Goal: Information Seeking & Learning: Learn about a topic

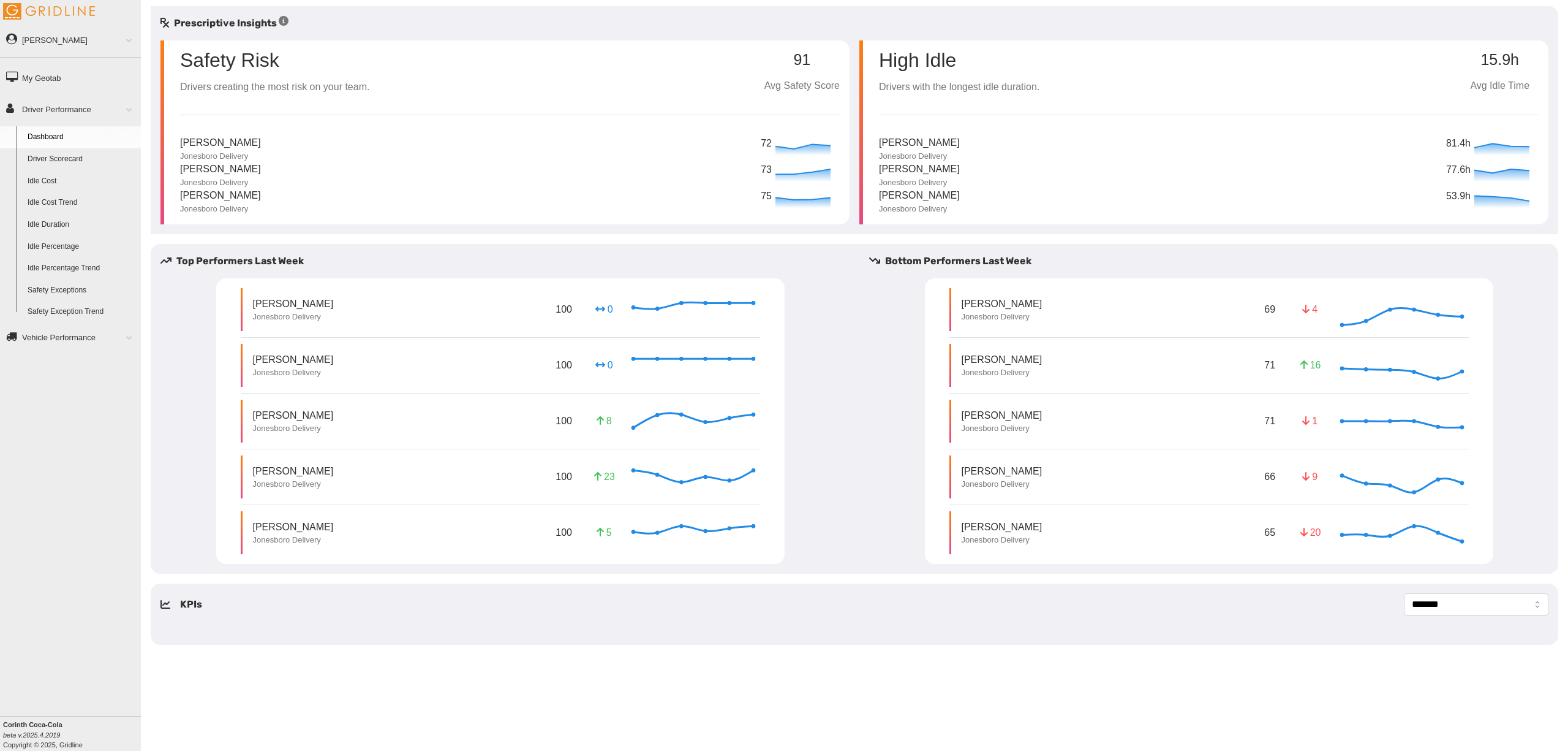
click at [71, 158] on link "Driver Scorecard" at bounding box center [81, 160] width 119 height 22
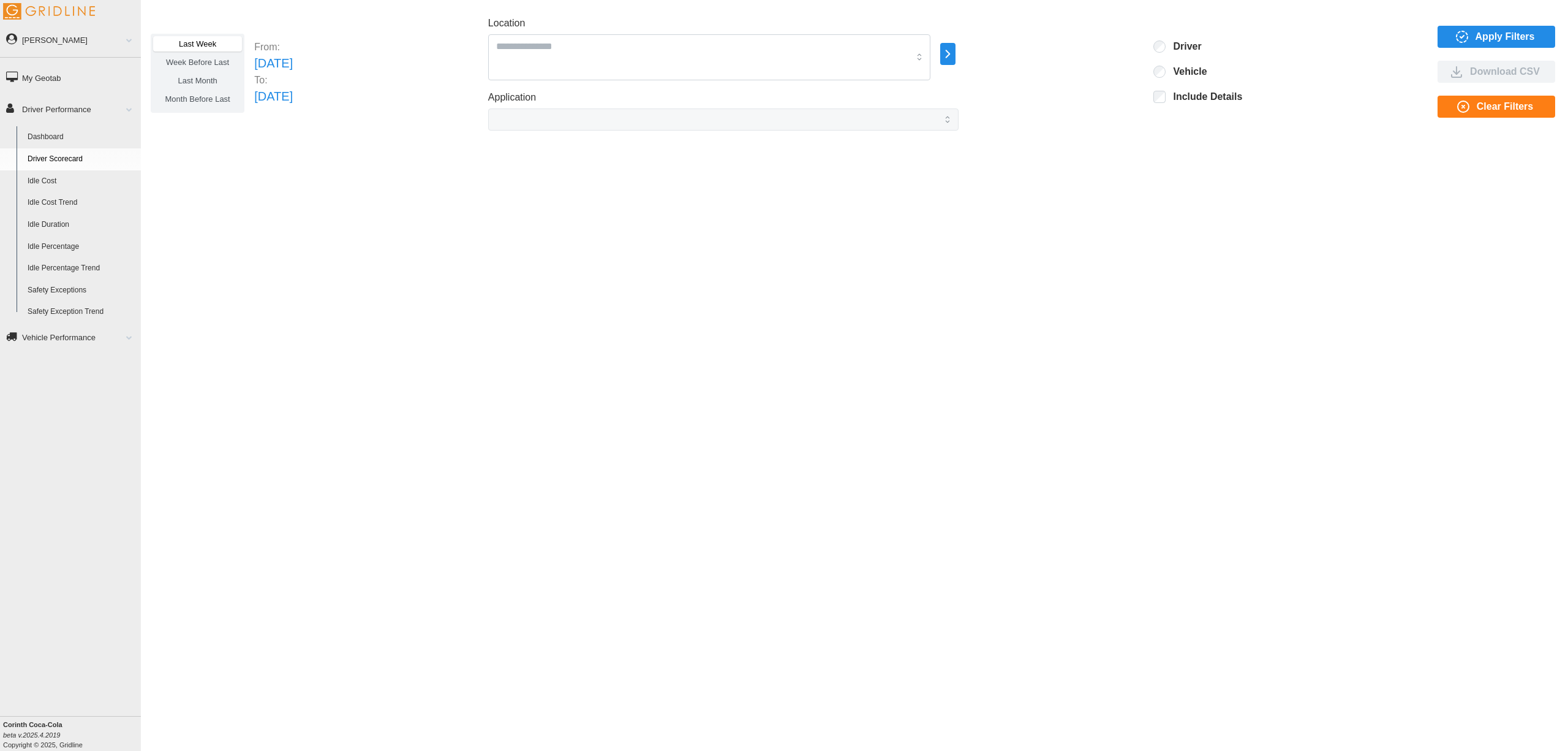
click at [49, 185] on link "Idle Cost" at bounding box center [81, 181] width 119 height 22
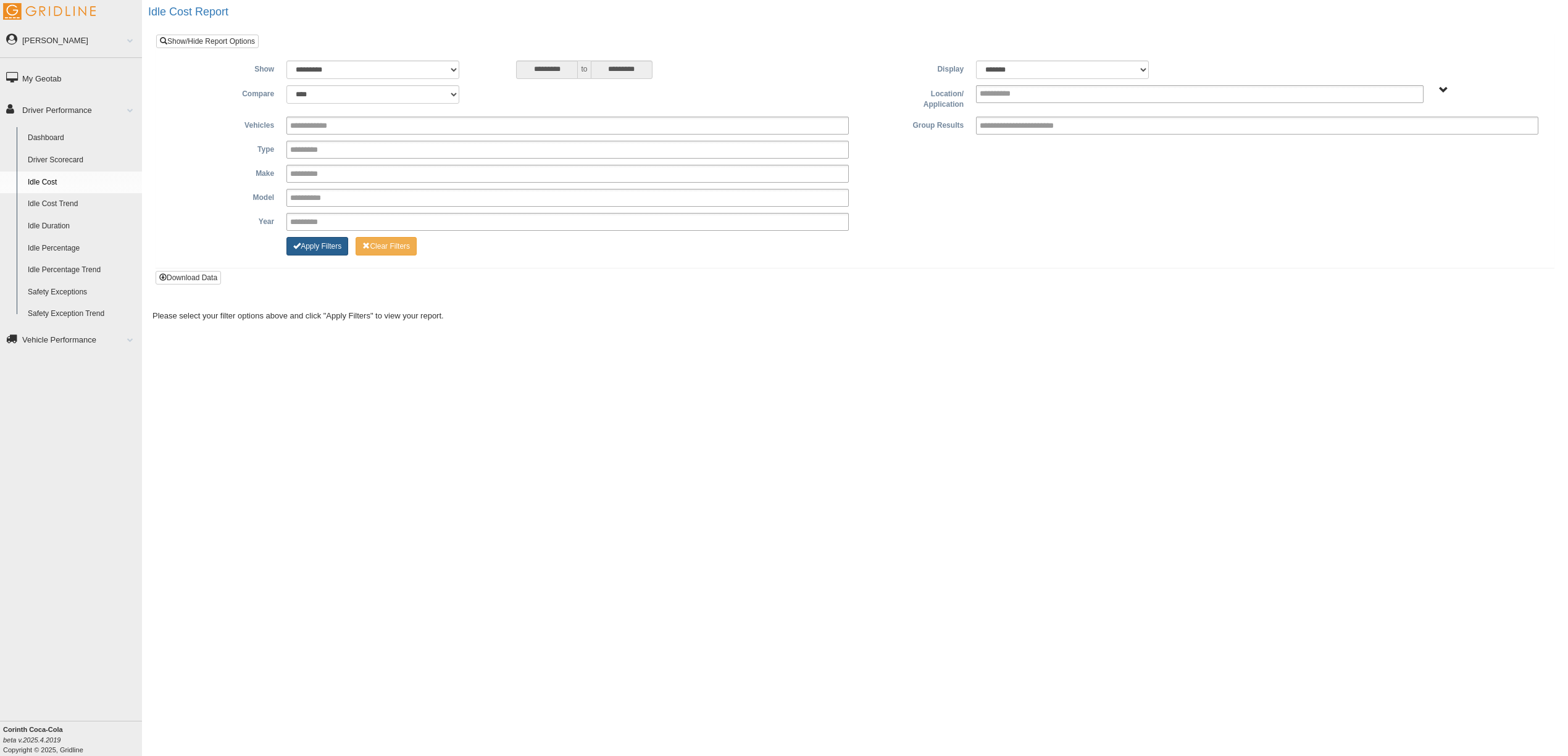
click at [328, 250] on button "Apply Filters" at bounding box center [316, 246] width 61 height 19
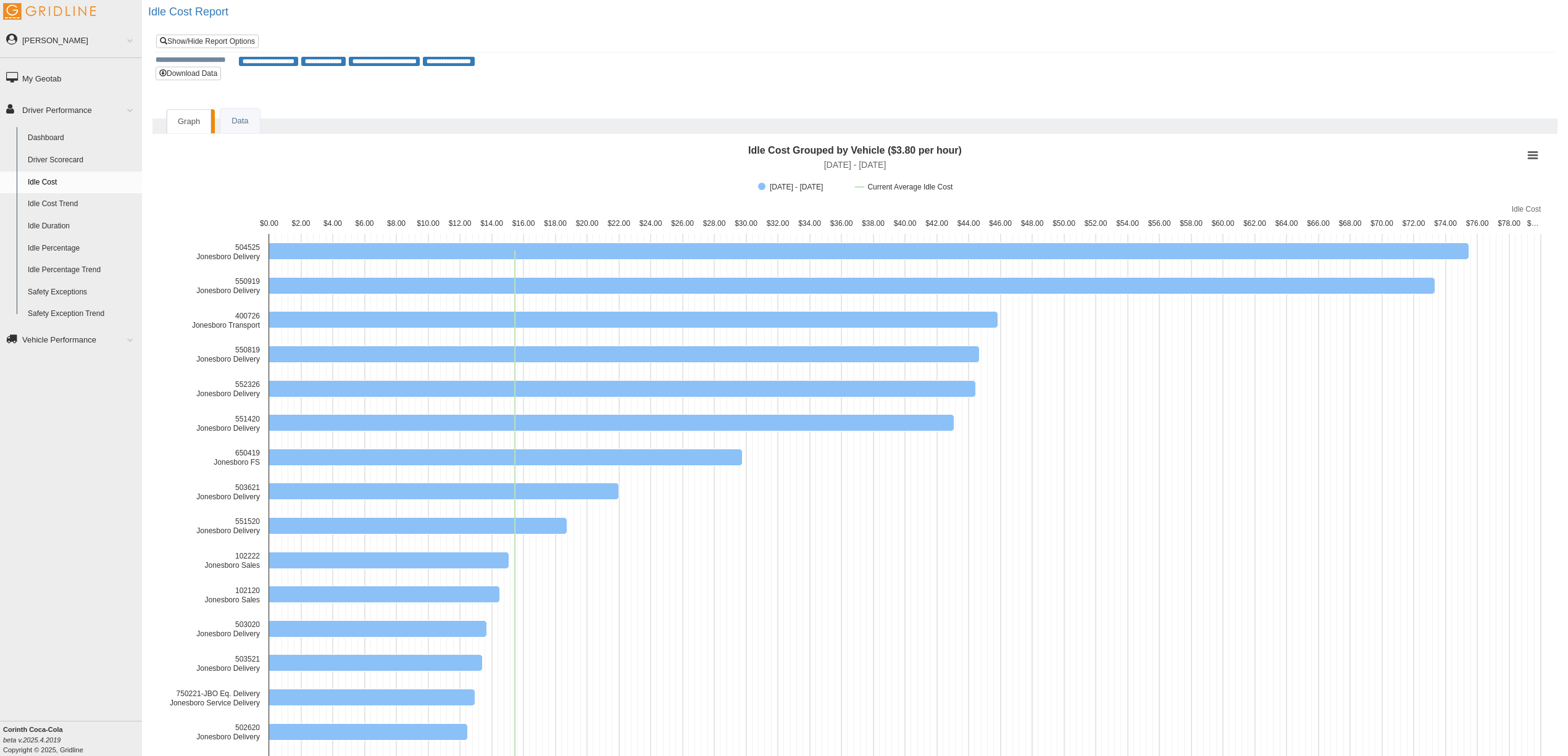
click at [50, 206] on link "Idle Cost Trend" at bounding box center [82, 204] width 119 height 22
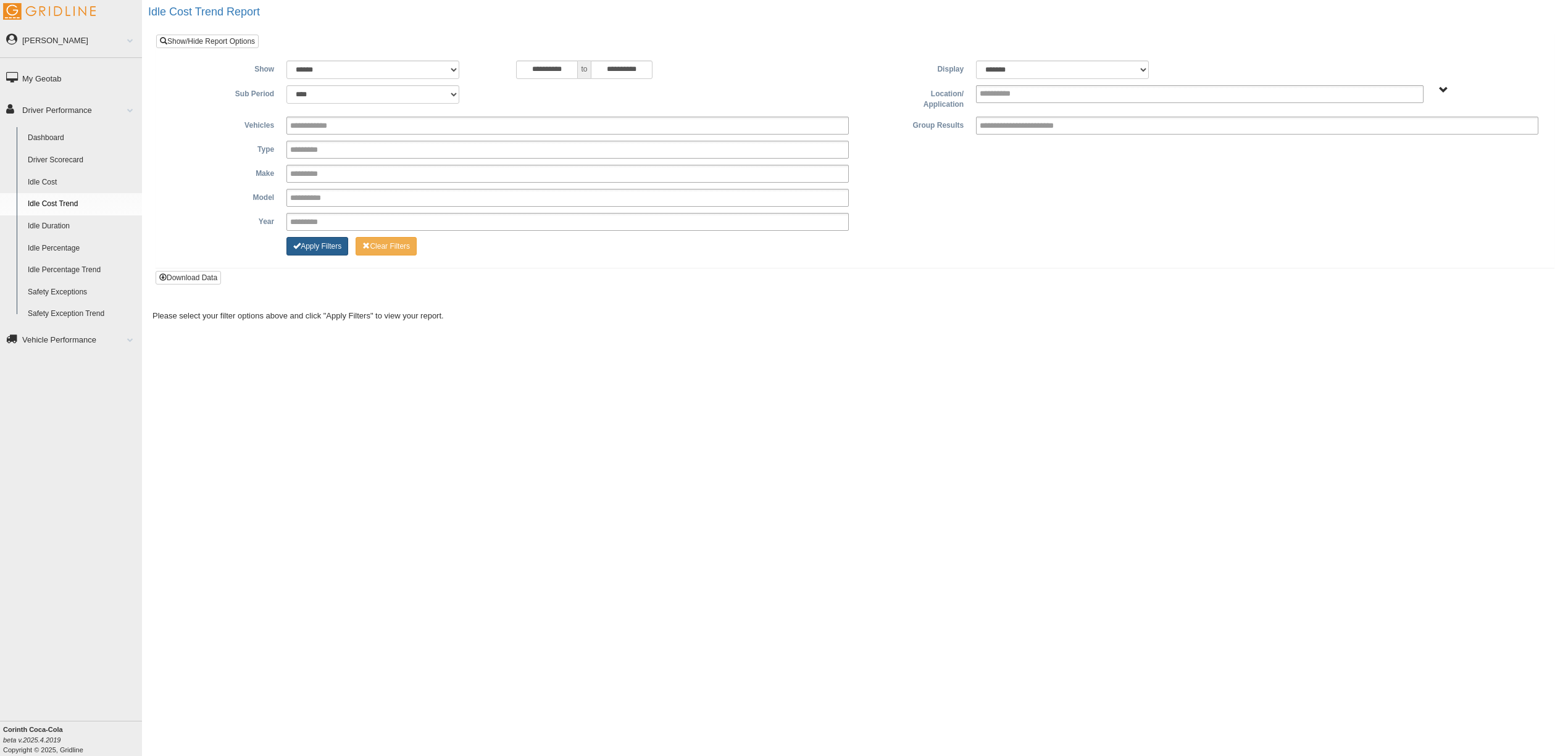
click at [310, 247] on button "Apply Filters" at bounding box center [316, 246] width 61 height 19
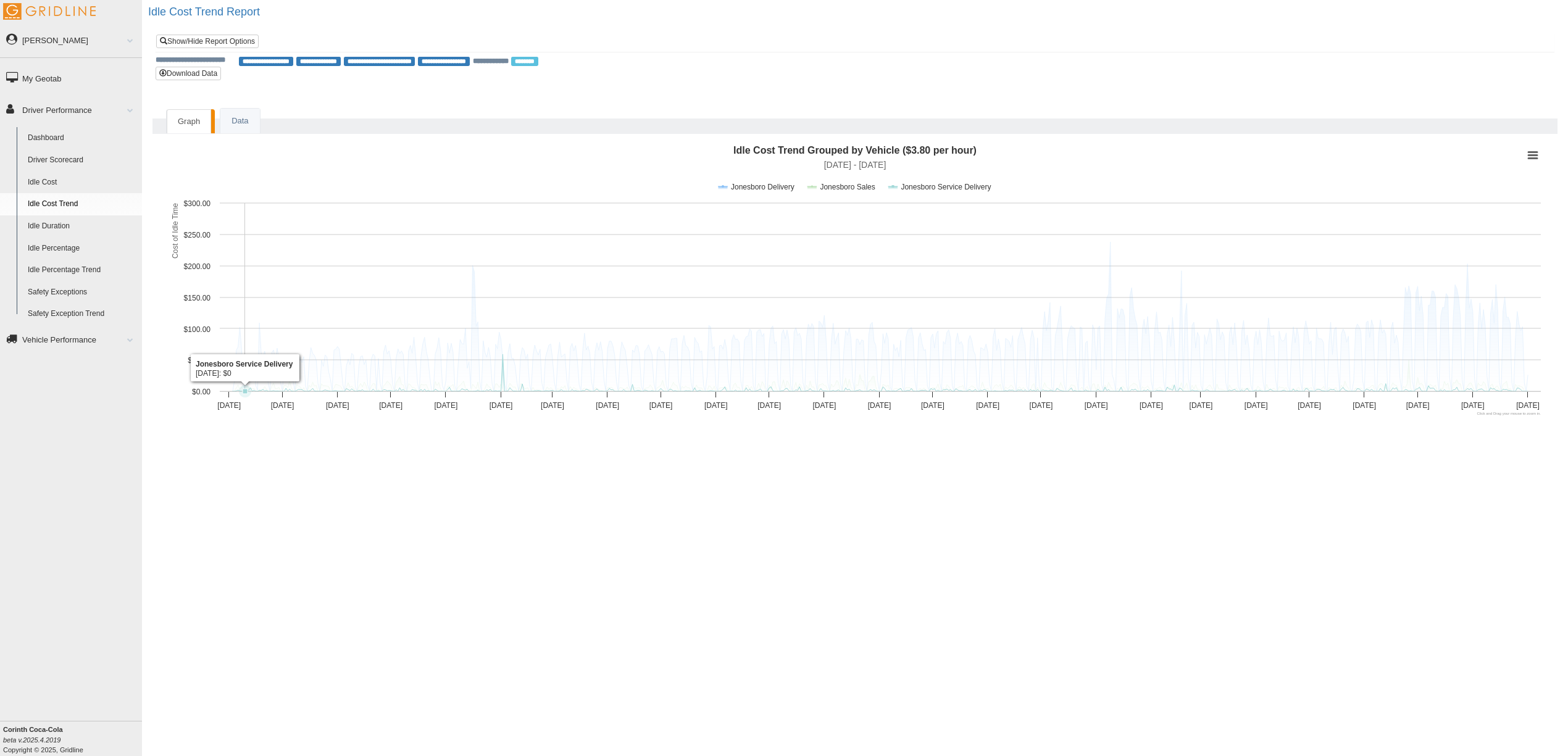
click at [61, 230] on link "Idle Duration" at bounding box center [82, 226] width 119 height 22
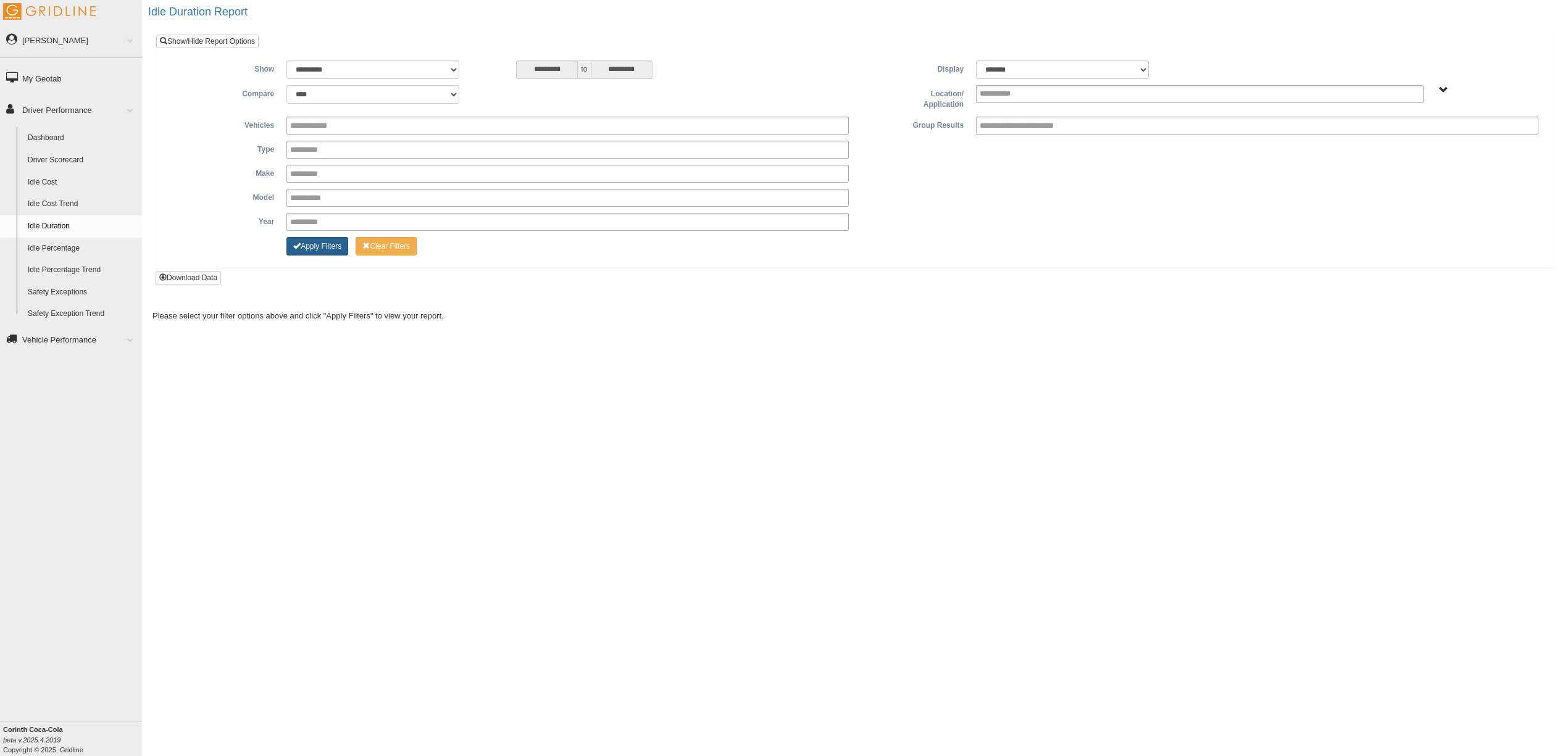
click at [297, 243] on span "Change Filter Options" at bounding box center [297, 246] width 8 height 8
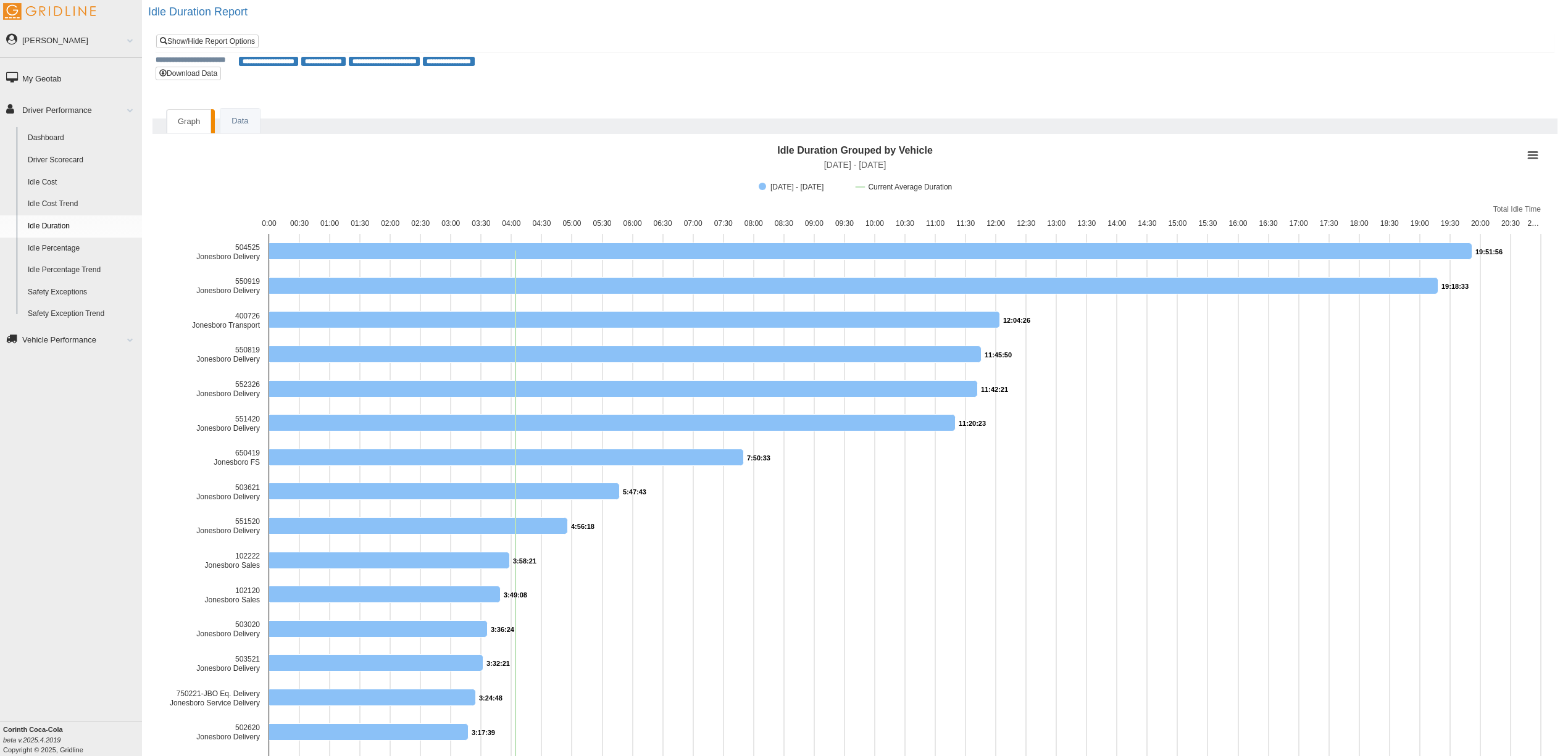
click at [61, 251] on link "Idle Percentage" at bounding box center [82, 248] width 119 height 22
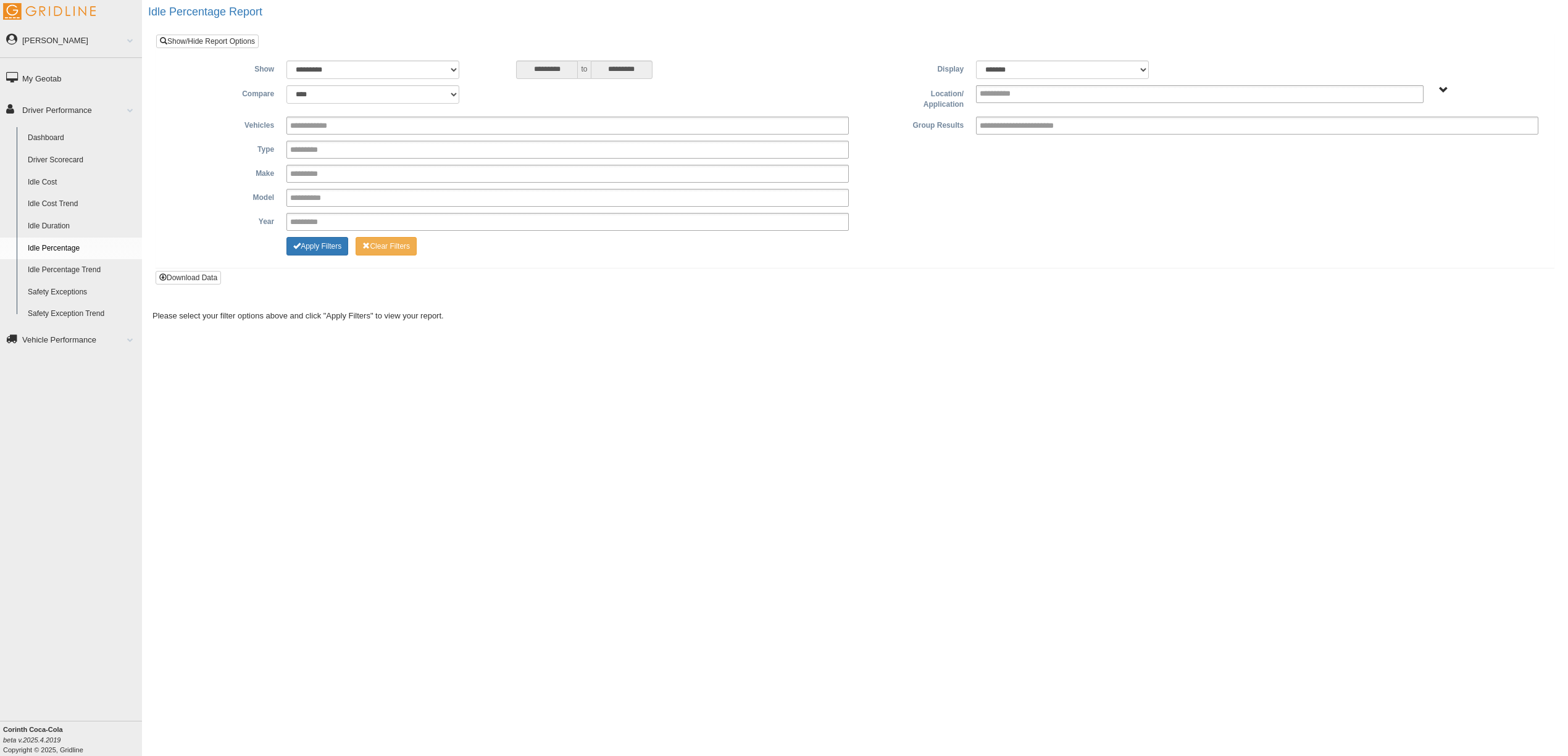
click at [55, 272] on link "Idle Percentage Trend" at bounding box center [82, 270] width 119 height 22
click at [299, 248] on span "Change Filter Options" at bounding box center [297, 246] width 8 height 8
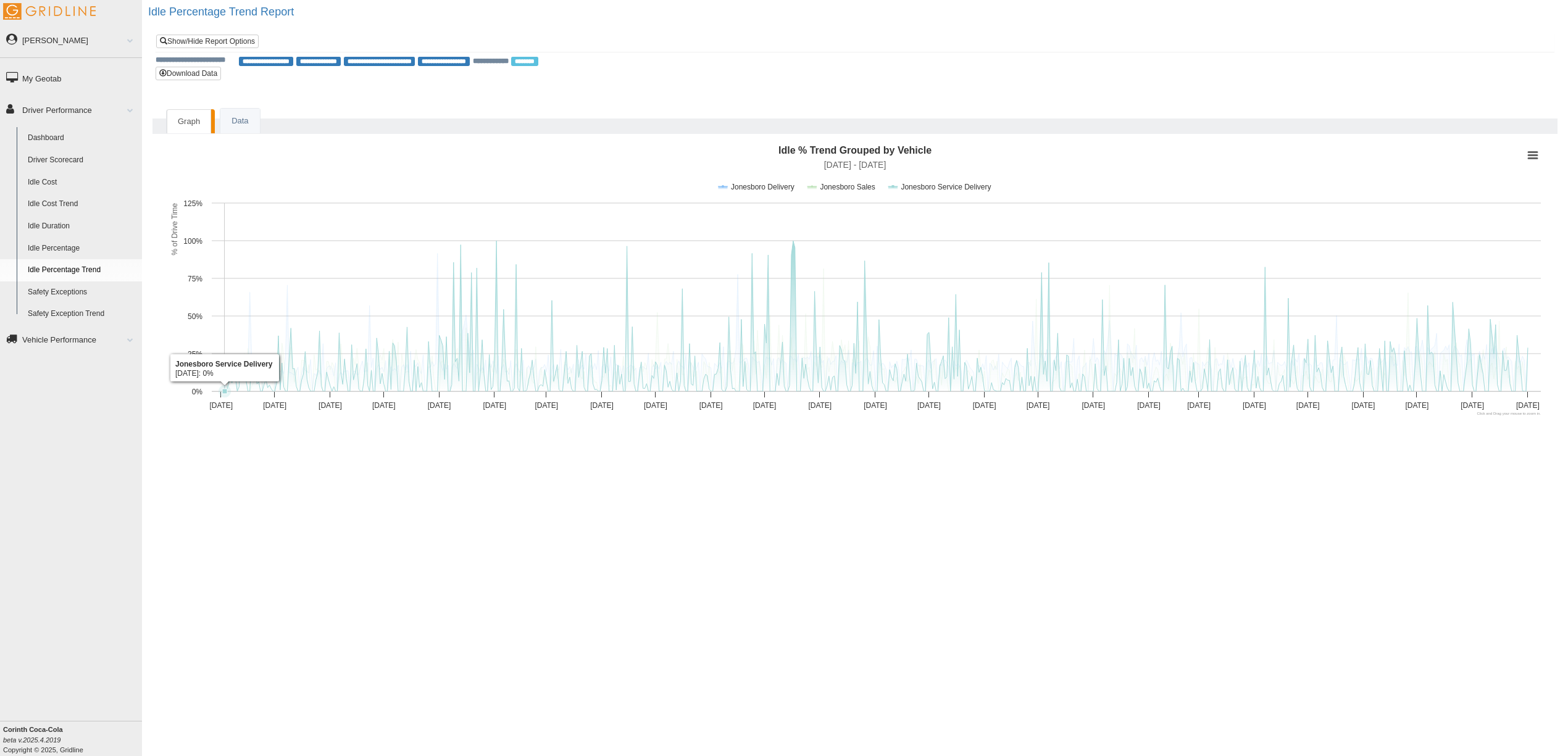
click at [50, 312] on link "Safety Exception Trend" at bounding box center [82, 314] width 119 height 22
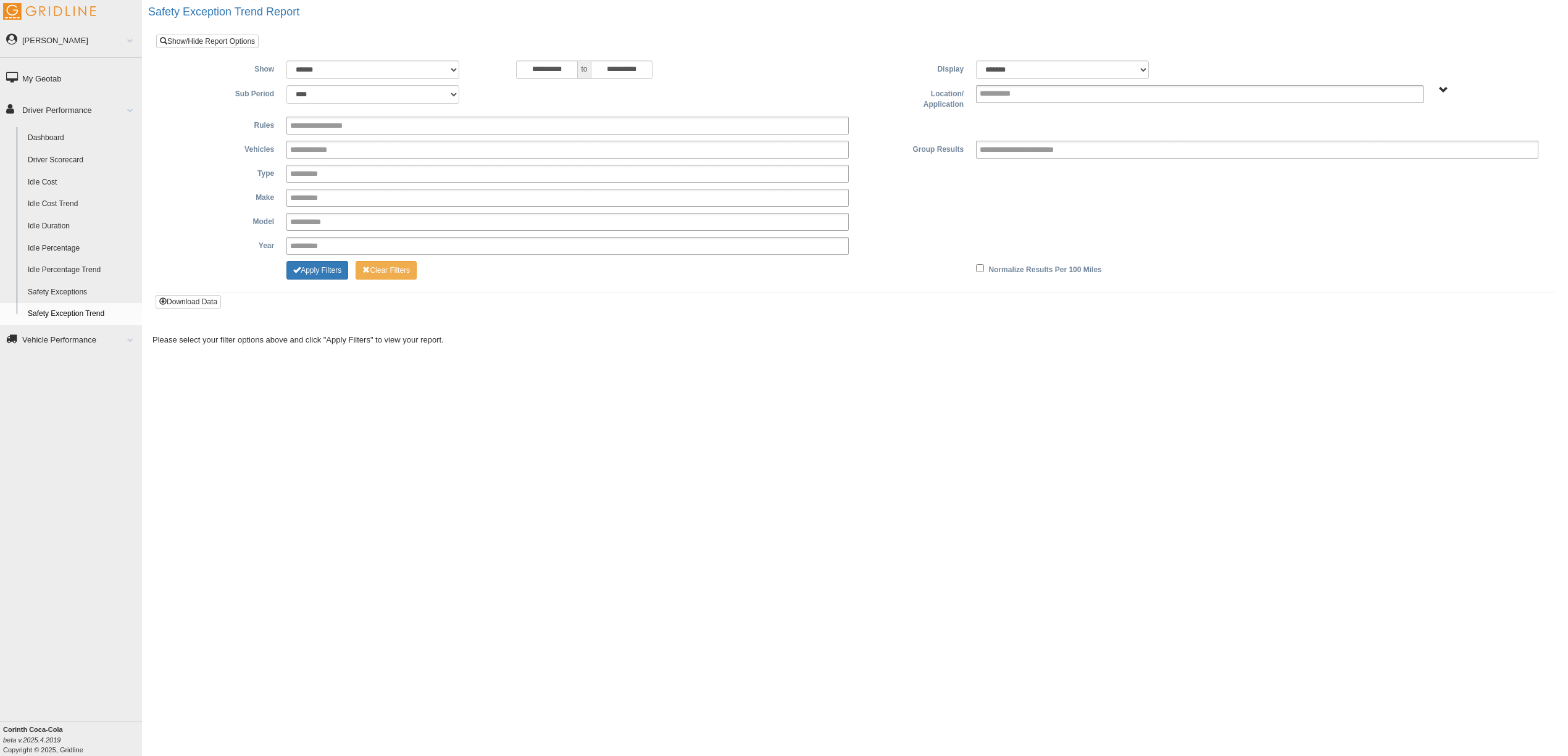
click at [77, 288] on link "Safety Exceptions" at bounding box center [82, 293] width 119 height 22
click at [334, 275] on button "Apply Filters" at bounding box center [316, 271] width 61 height 19
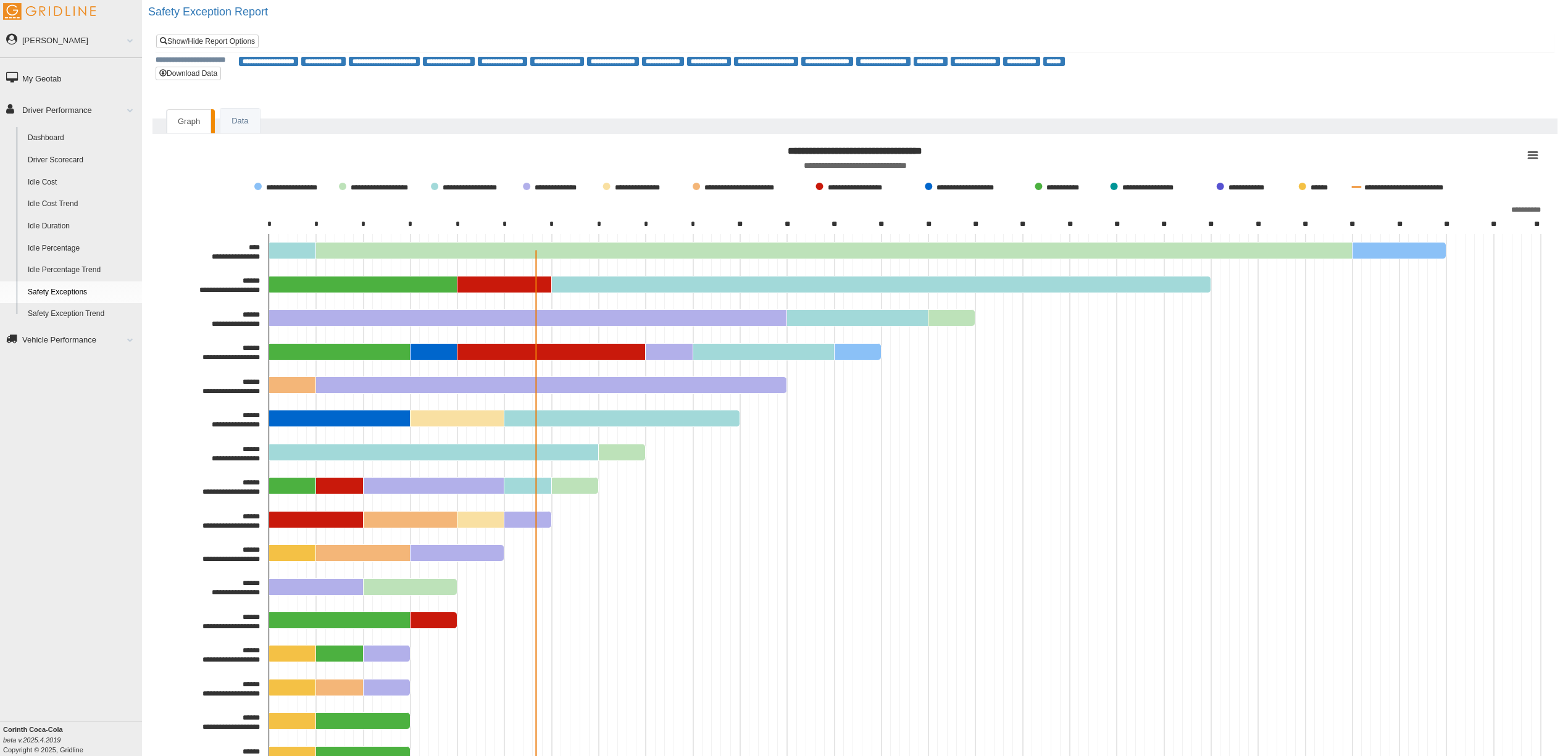
click at [66, 137] on link "Dashboard" at bounding box center [82, 138] width 119 height 22
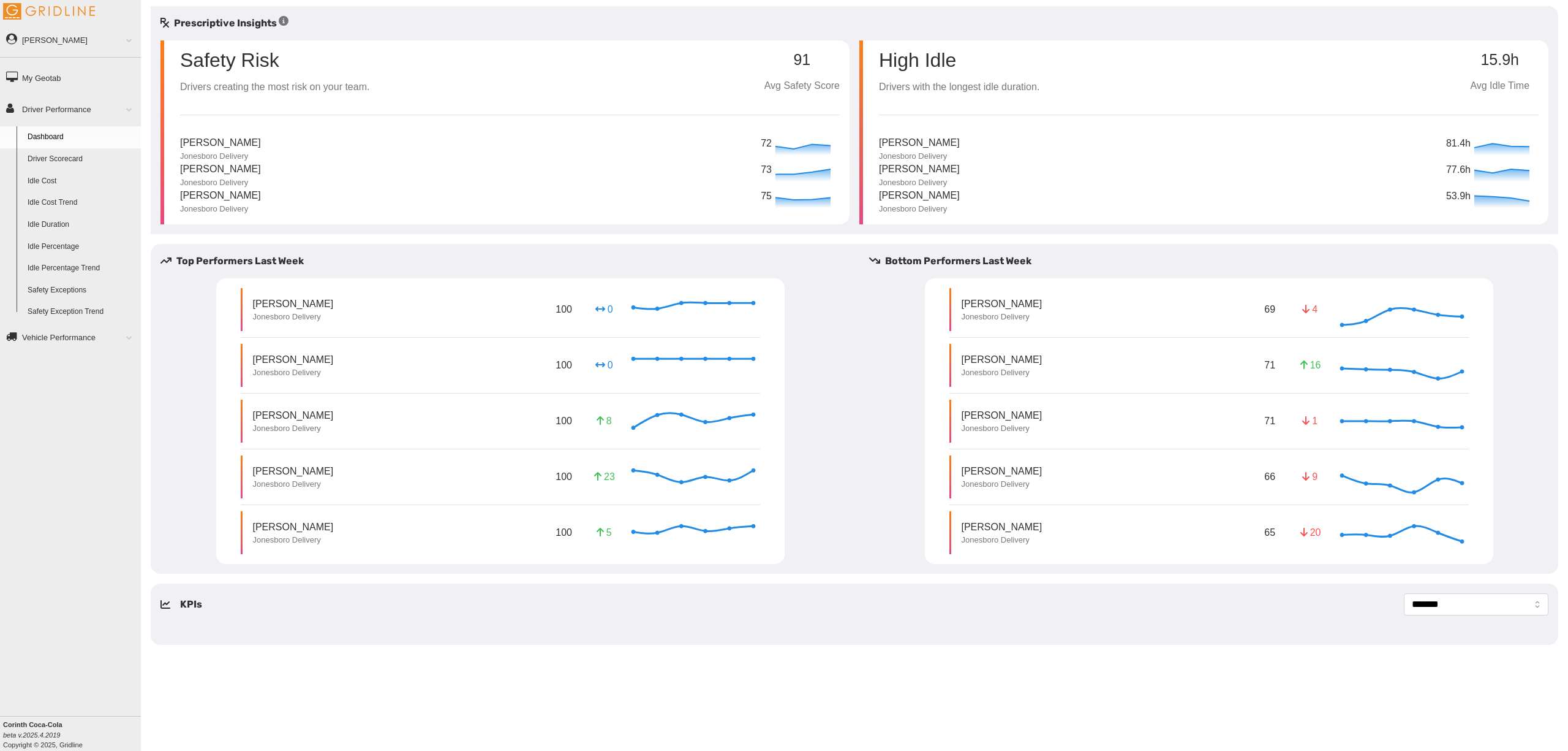
click at [741, 87] on div "Safety Risk Drivers creating the most risk on your team. 91 Avg Safety Score" at bounding box center [510, 67] width 660 height 54
click at [657, 175] on div "Corey Smith Jonesboro Delivery 73" at bounding box center [510, 175] width 660 height 27
click at [1140, 190] on div "Fred Tribble Jonesboro Delivery 53.9h" at bounding box center [1209, 201] width 660 height 27
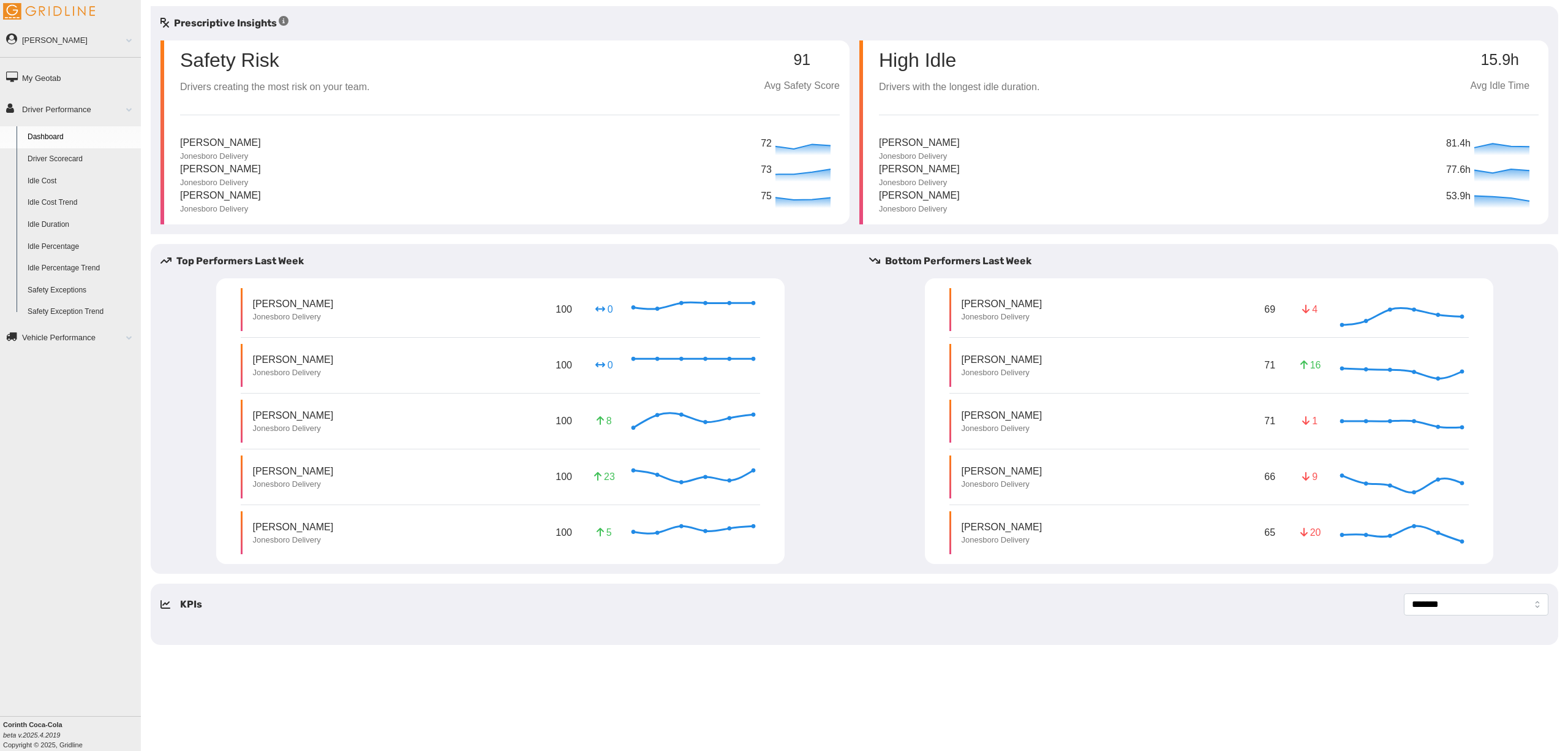
click at [486, 170] on div "Corey Smith Jonesboro Delivery 73" at bounding box center [510, 175] width 660 height 27
click at [76, 113] on link "Driver Performance" at bounding box center [70, 109] width 141 height 28
click at [38, 338] on link "Vehicle Performance" at bounding box center [70, 337] width 141 height 28
click at [79, 176] on link "DVIR" at bounding box center [81, 169] width 119 height 22
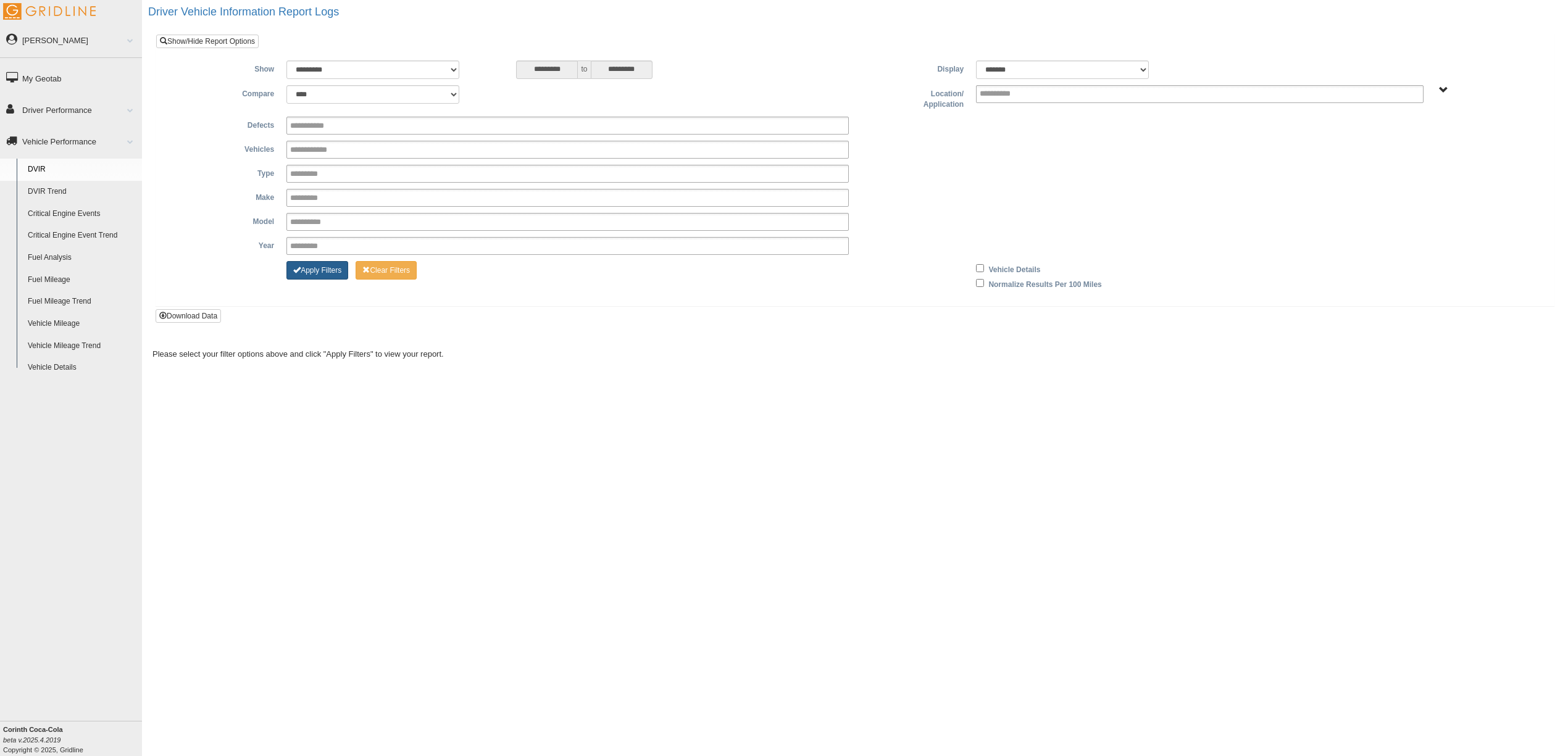
click at [305, 272] on button "Apply Filters" at bounding box center [316, 270] width 61 height 19
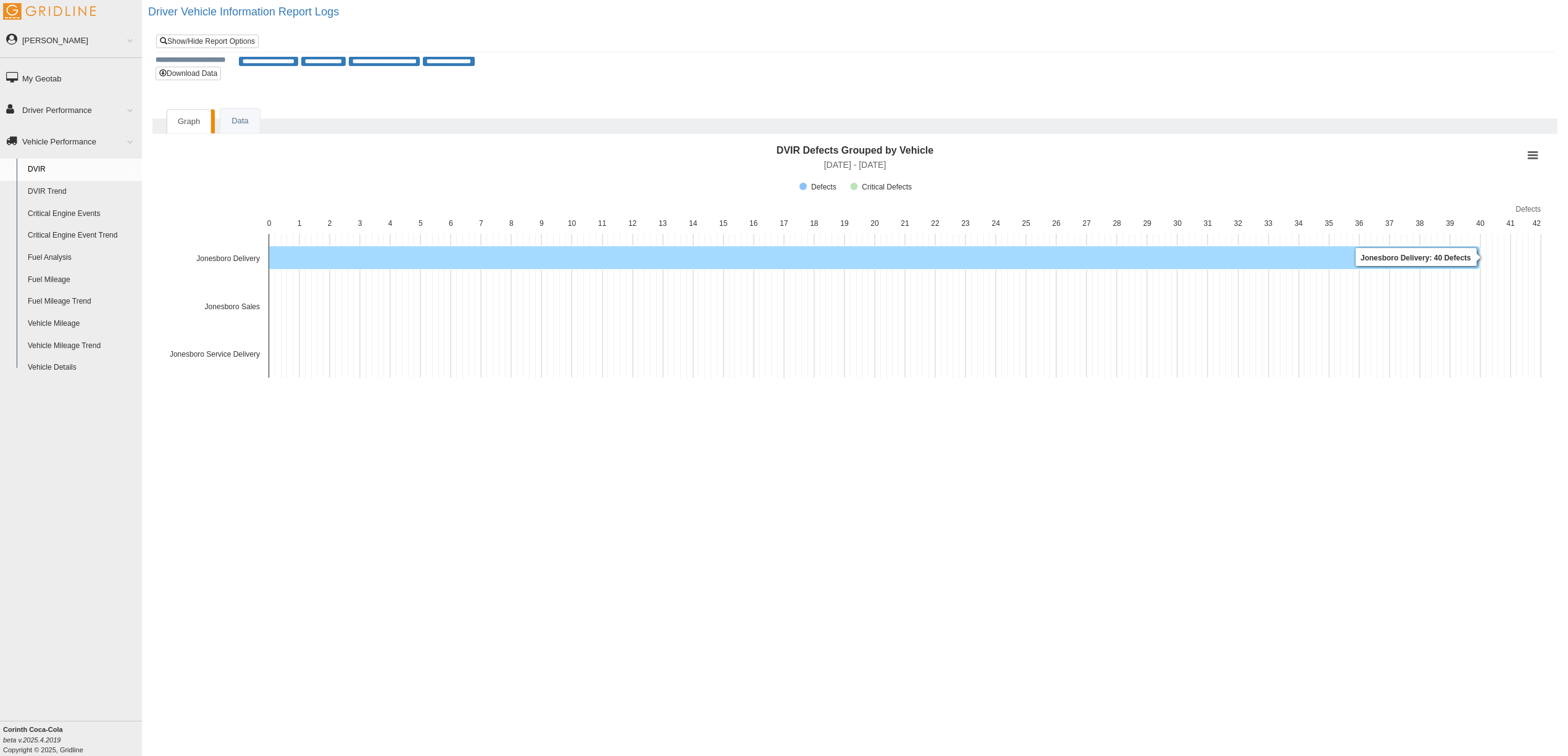
click at [393, 257] on icon "Jonesboro Delivery, 40. Defects." at bounding box center [875, 257] width 1211 height 24
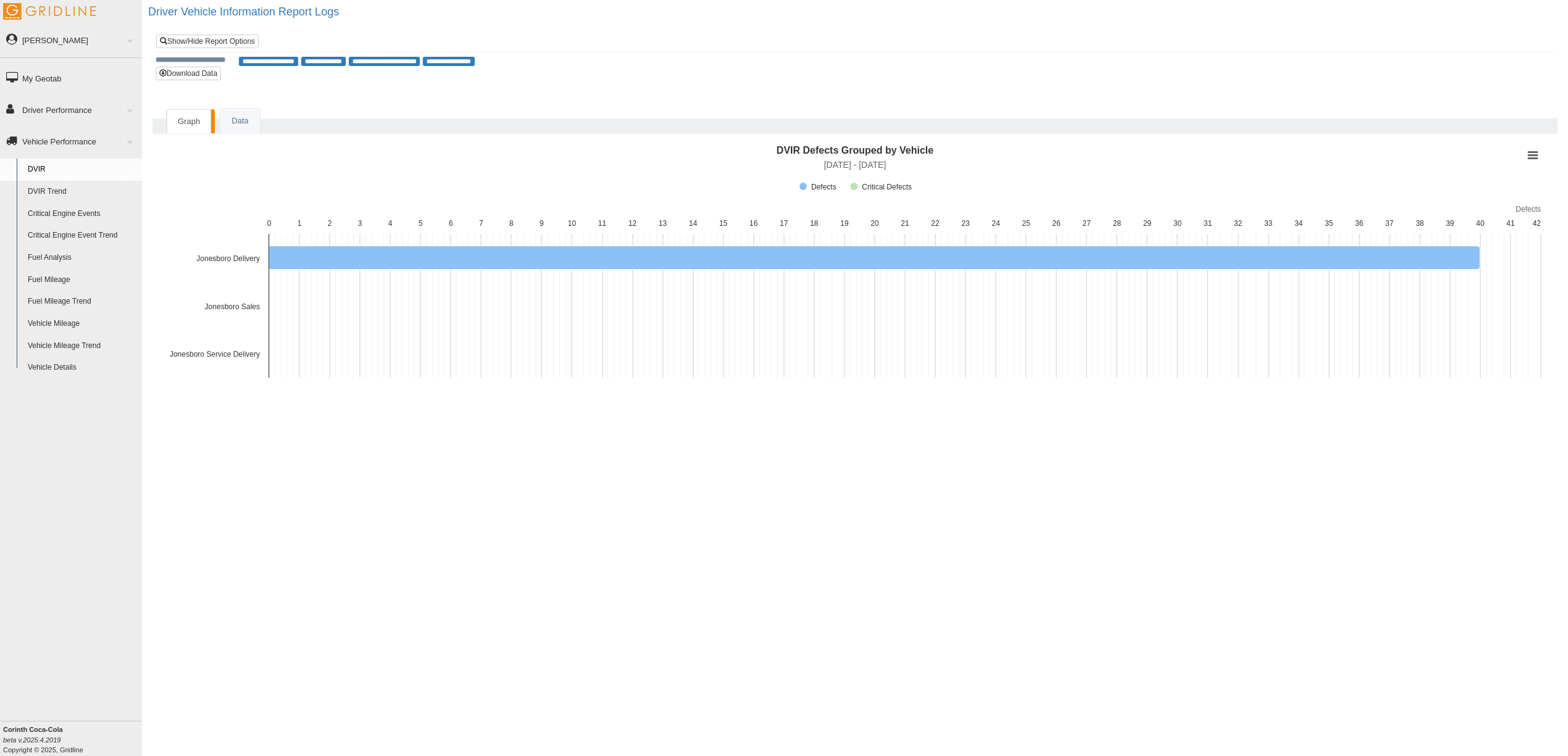
click at [45, 362] on link "Vehicle Details" at bounding box center [82, 367] width 119 height 22
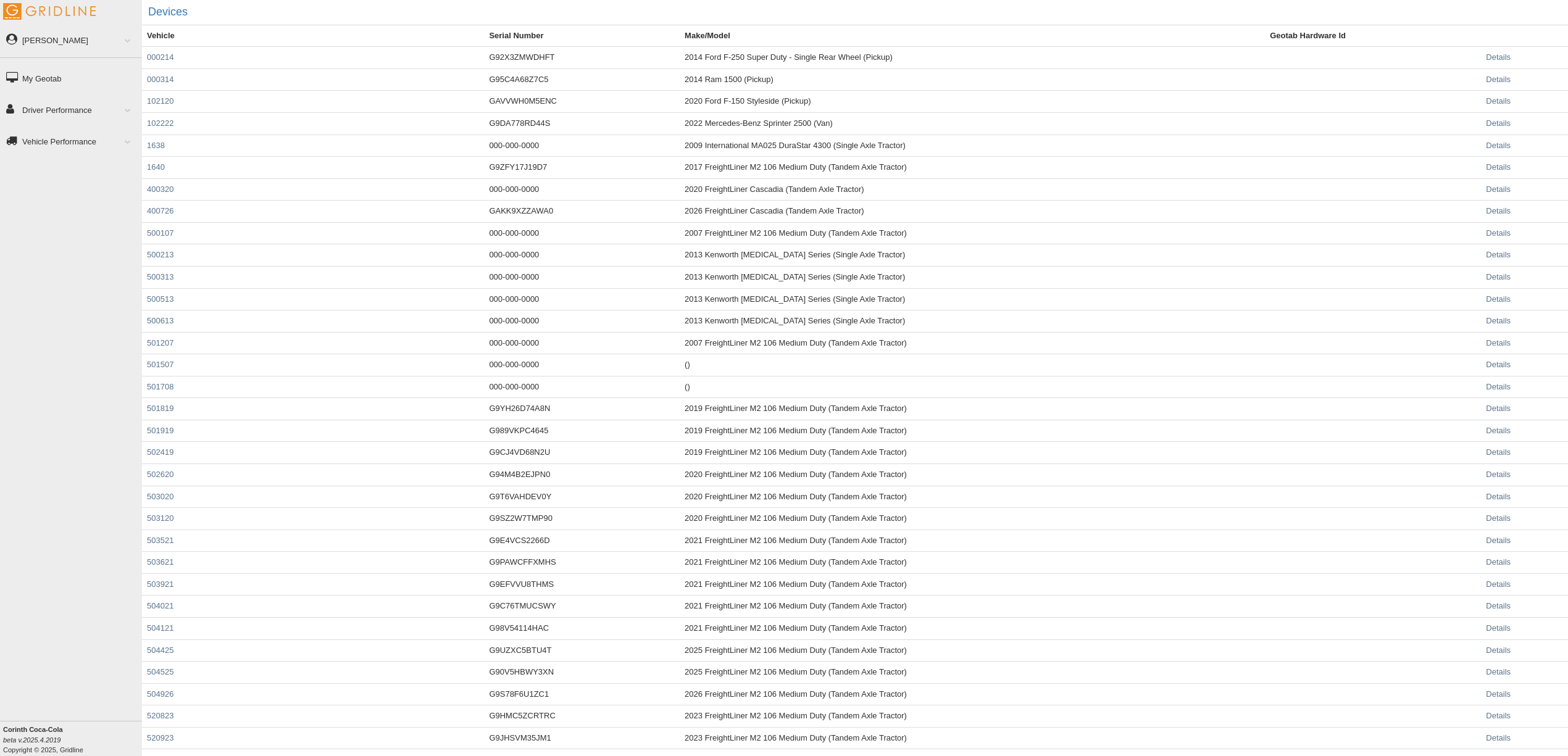
click at [53, 77] on link "My Geotab" at bounding box center [71, 77] width 142 height 28
click at [29, 145] on link "Vehicle Performance" at bounding box center [71, 140] width 142 height 28
click at [66, 262] on link "Fuel Analysis" at bounding box center [82, 258] width 119 height 22
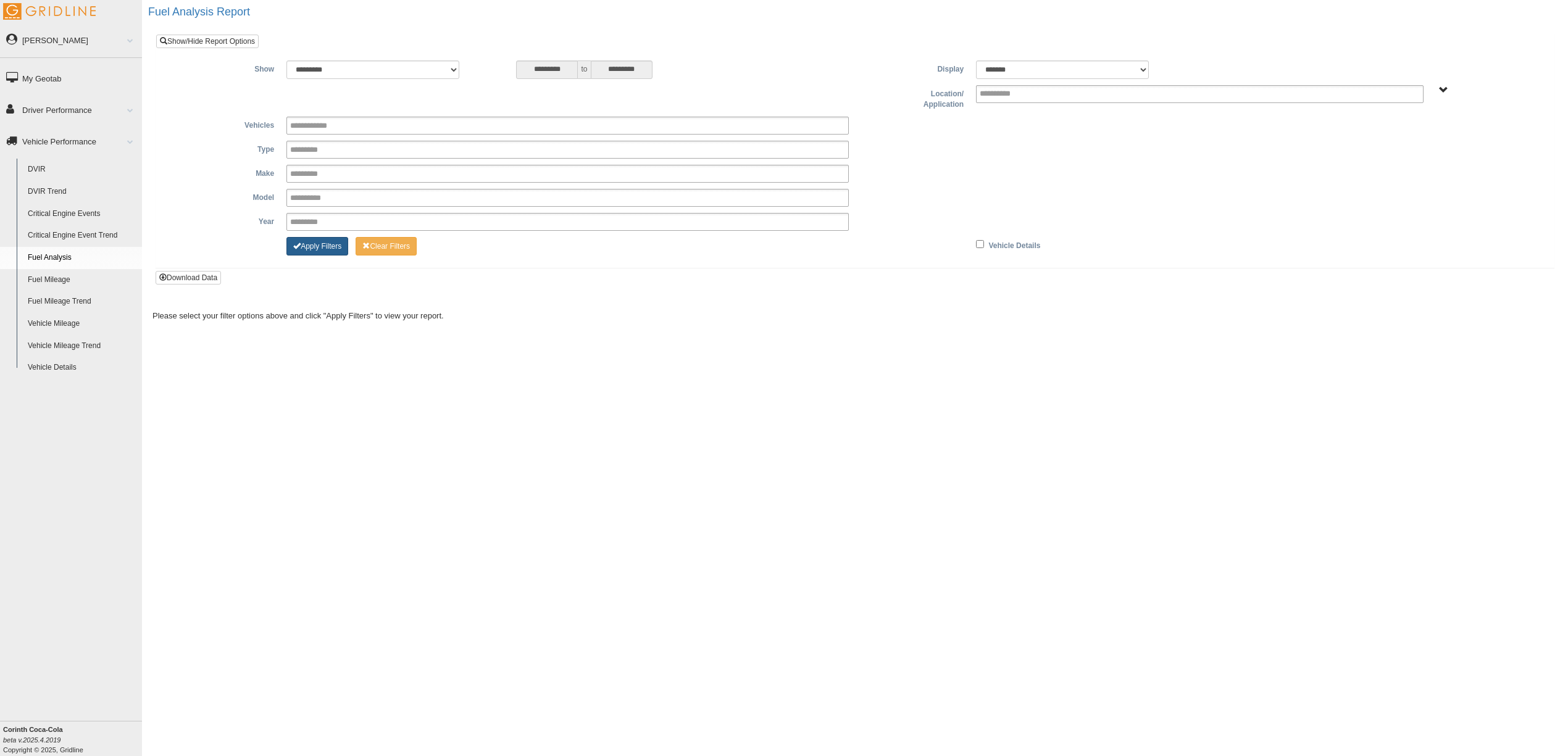
click at [312, 243] on button "Apply Filters" at bounding box center [316, 246] width 61 height 19
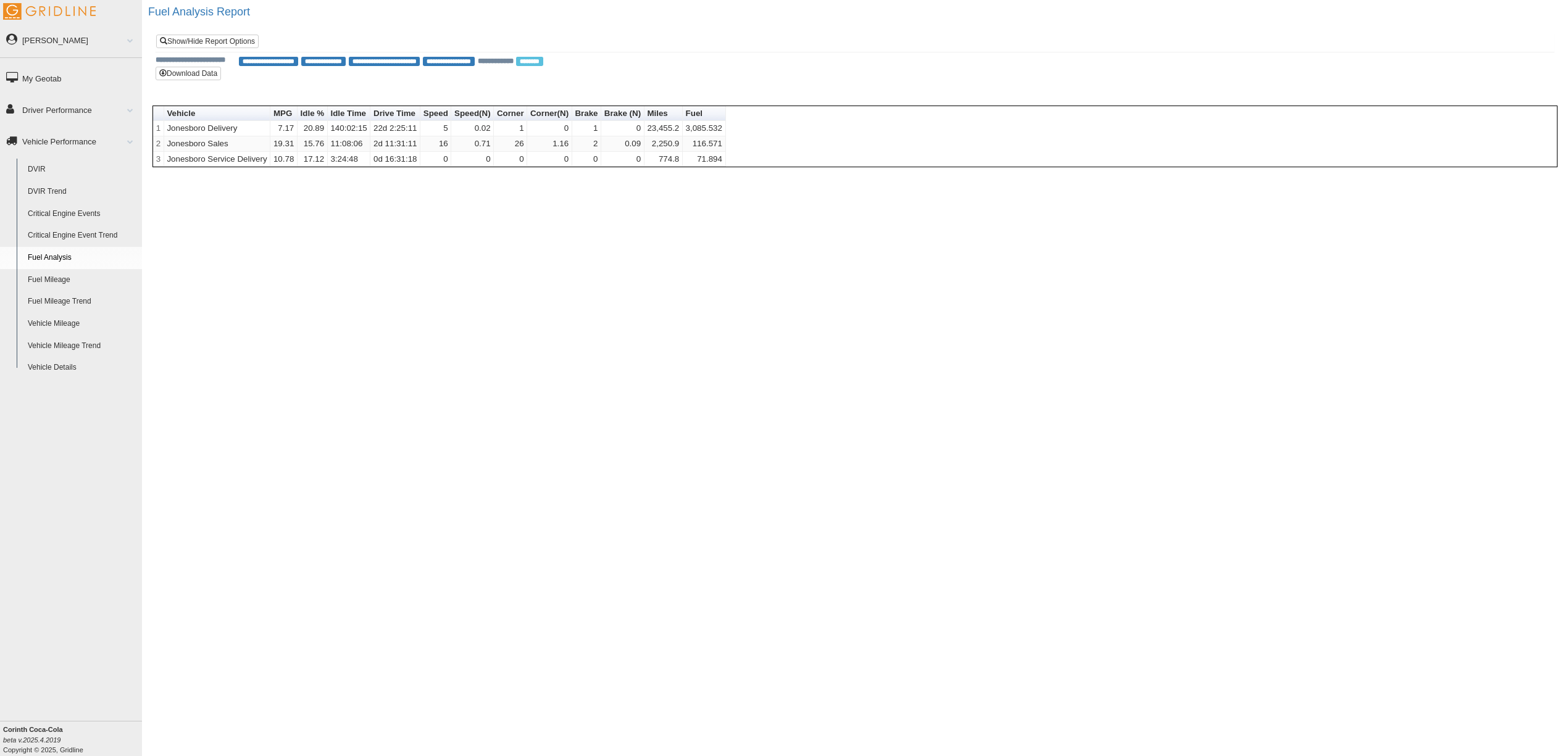
click at [199, 180] on form "Vehicle MPG Idle % Idle Time Drive Time Speed Speed(N) Corner Corner(N) Brake B…" at bounding box center [855, 139] width 1426 height 80
click at [66, 112] on link "Driver Performance" at bounding box center [71, 109] width 142 height 28
click at [47, 341] on link "Vehicle Performance" at bounding box center [71, 339] width 142 height 28
click at [58, 366] on link "Vehicle Details" at bounding box center [82, 367] width 119 height 22
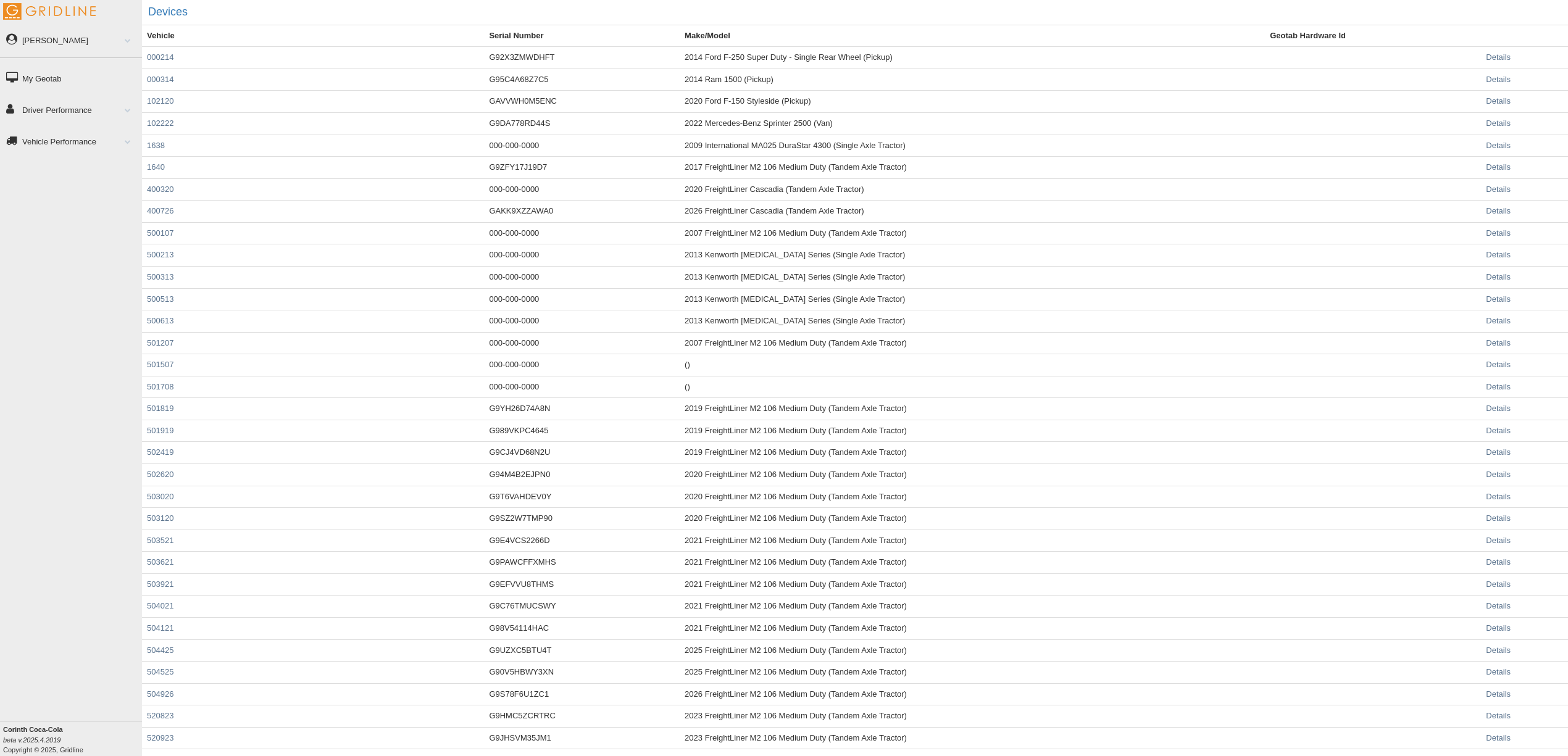
click at [43, 135] on link "Vehicle Performance" at bounding box center [71, 140] width 142 height 28
click at [36, 218] on link "Critical Engine Events" at bounding box center [82, 214] width 119 height 22
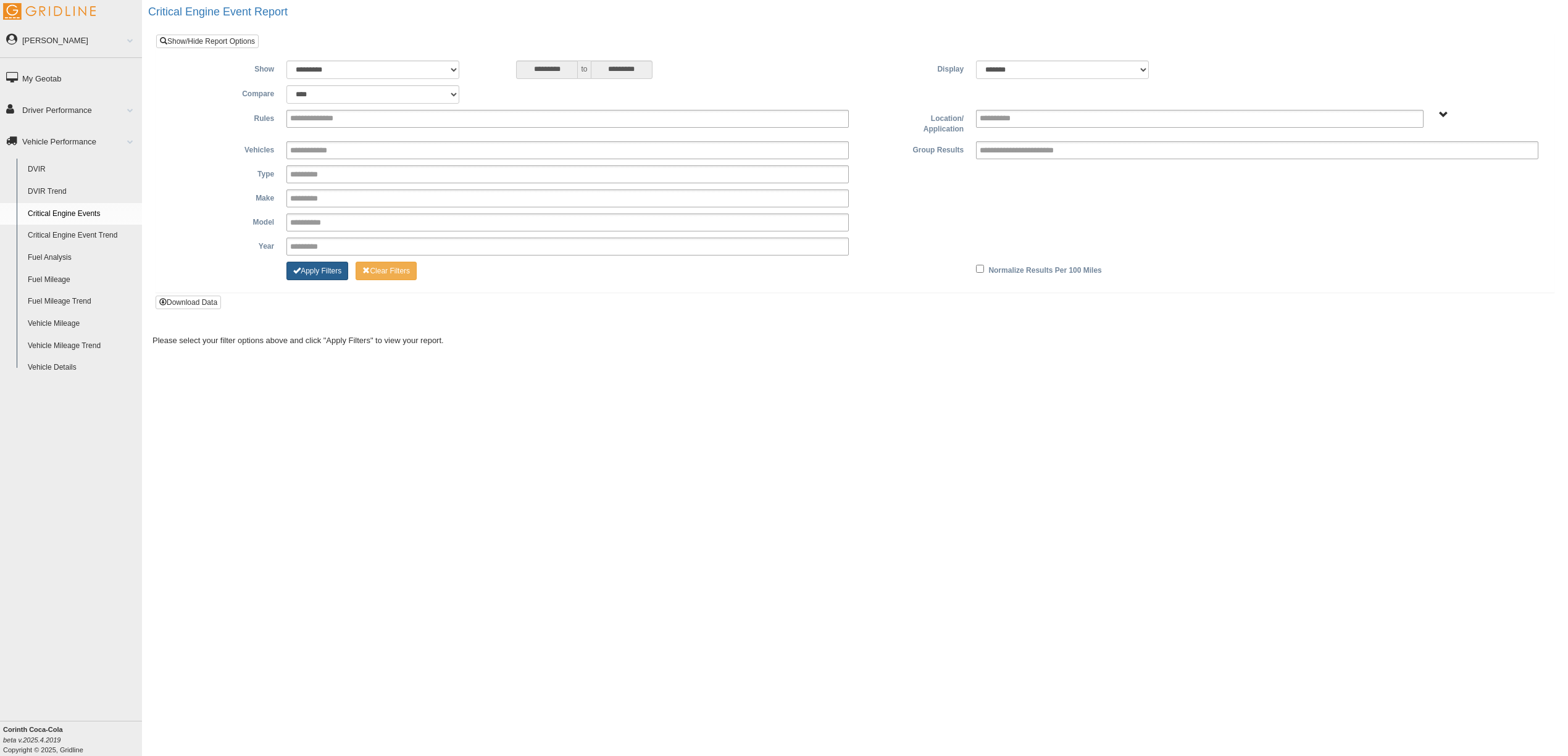
click at [306, 272] on button "Apply Filters" at bounding box center [316, 271] width 61 height 19
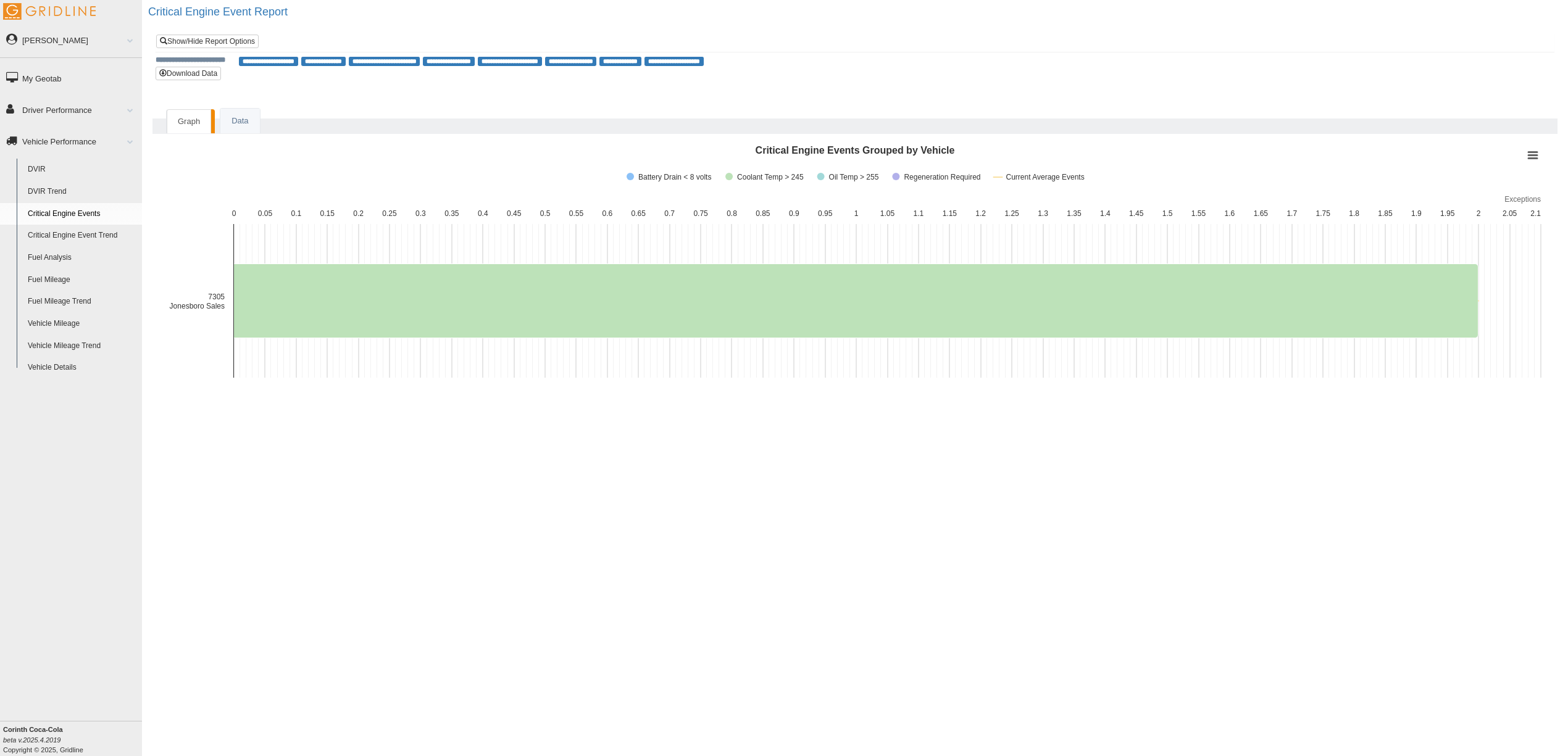
click at [40, 189] on link "DVIR Trend" at bounding box center [82, 192] width 119 height 22
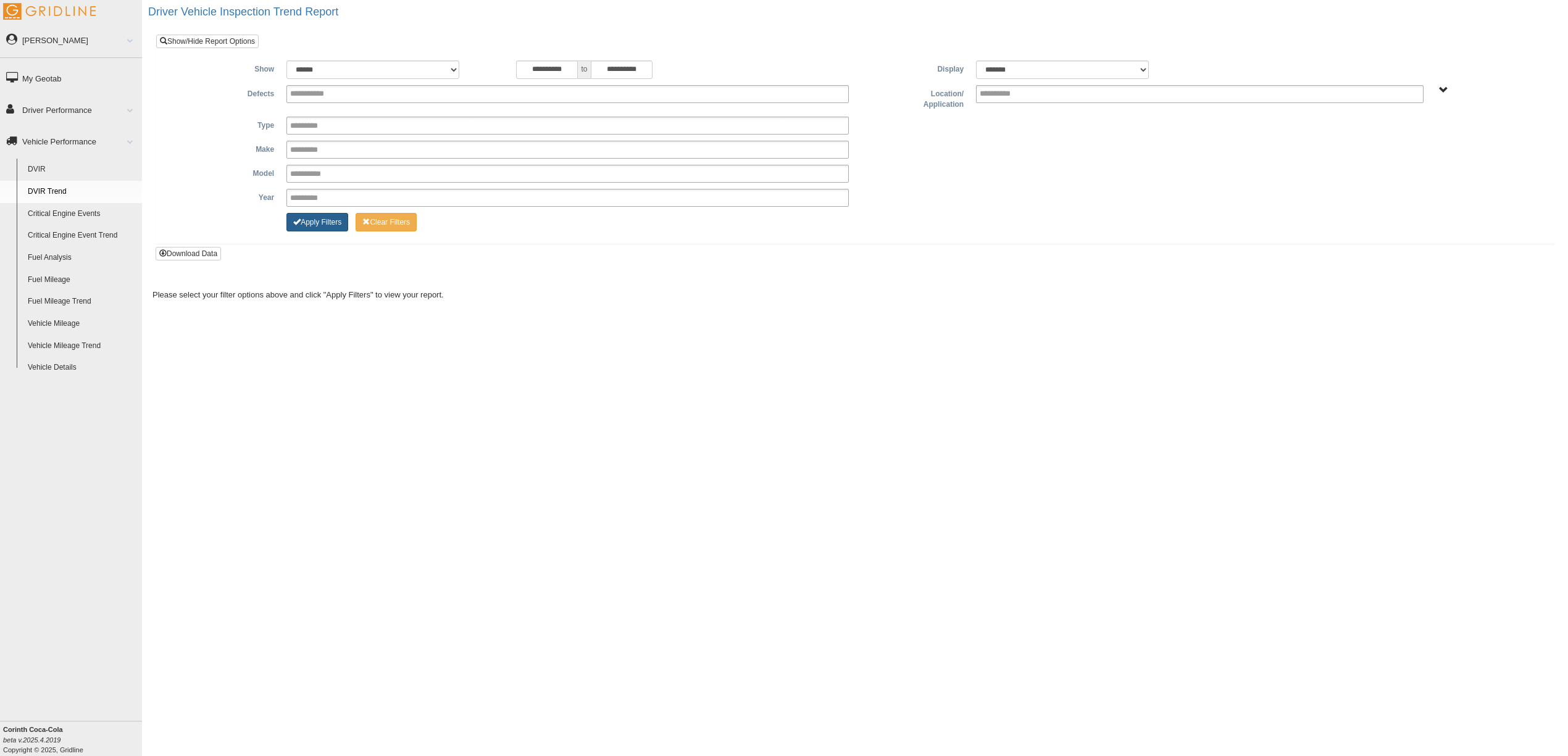
click at [334, 225] on button "Apply Filters" at bounding box center [316, 222] width 61 height 19
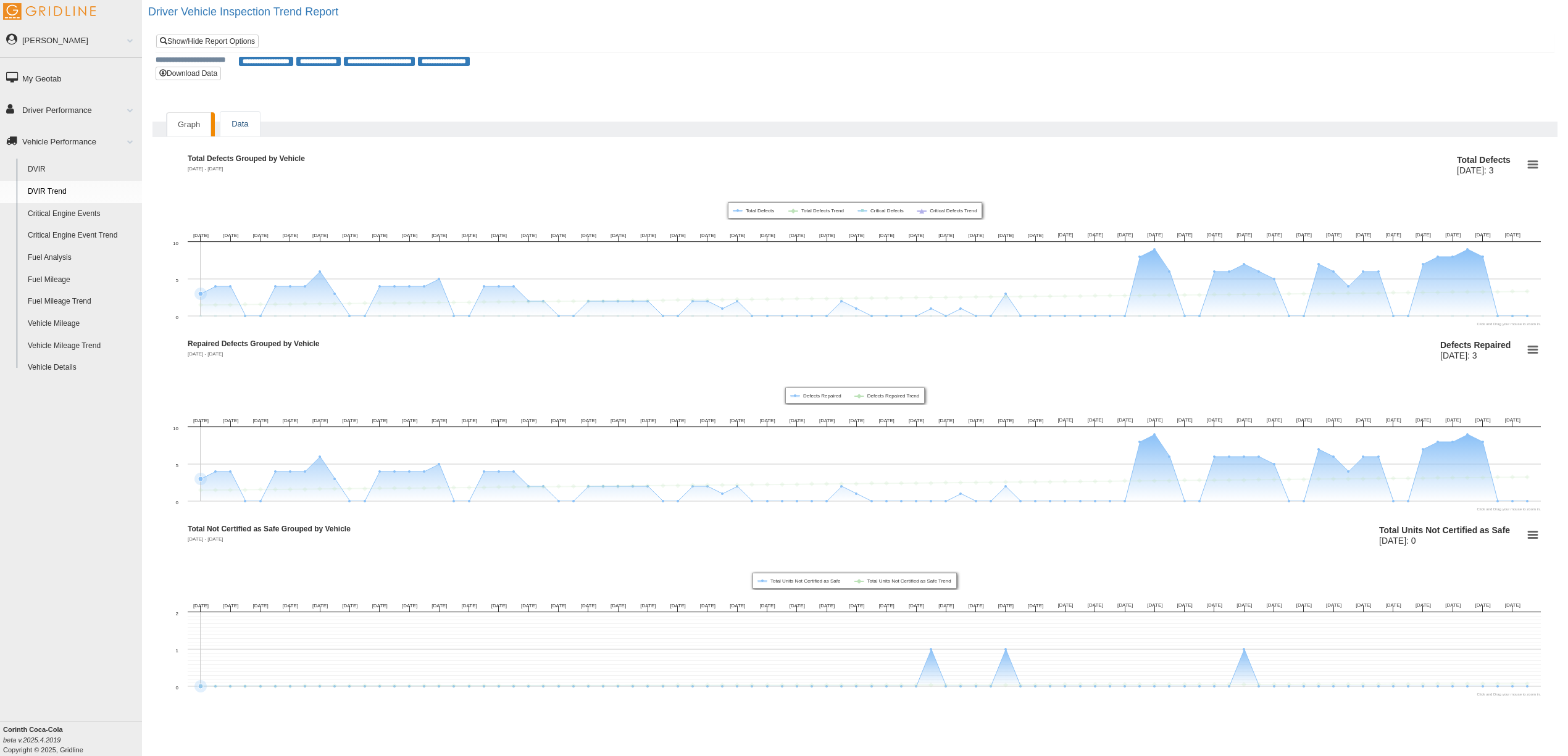
click at [246, 127] on link "Data" at bounding box center [240, 124] width 39 height 25
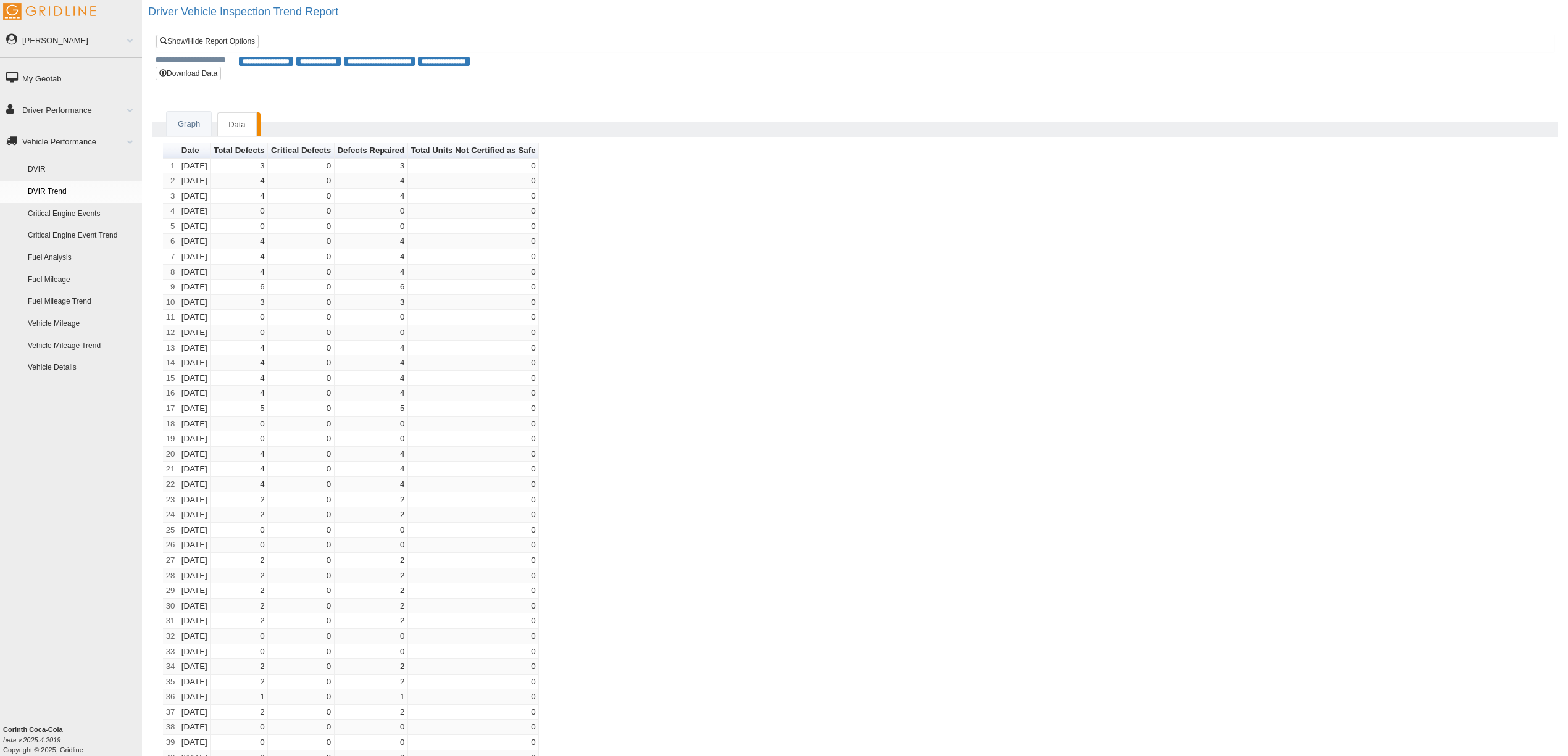
drag, startPoint x: 803, startPoint y: 375, endPoint x: 744, endPoint y: 270, distance: 120.4
click at [52, 45] on link "[PERSON_NAME]" at bounding box center [71, 40] width 142 height 28
click at [38, 145] on link "My Geotab" at bounding box center [71, 144] width 142 height 28
